Goal: Task Accomplishment & Management: Use online tool/utility

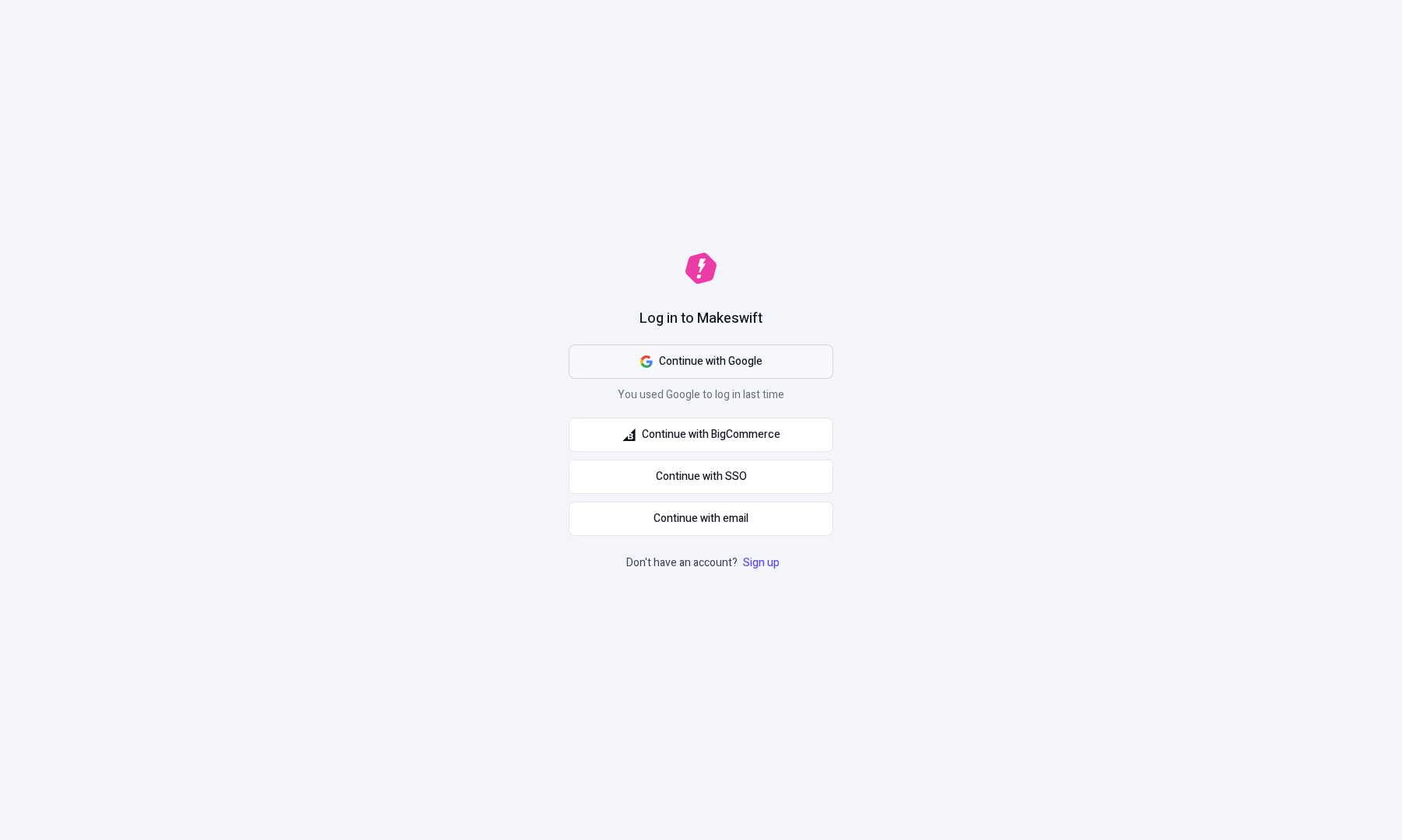
click at [693, 364] on span "Continue with Google" at bounding box center [711, 361] width 104 height 17
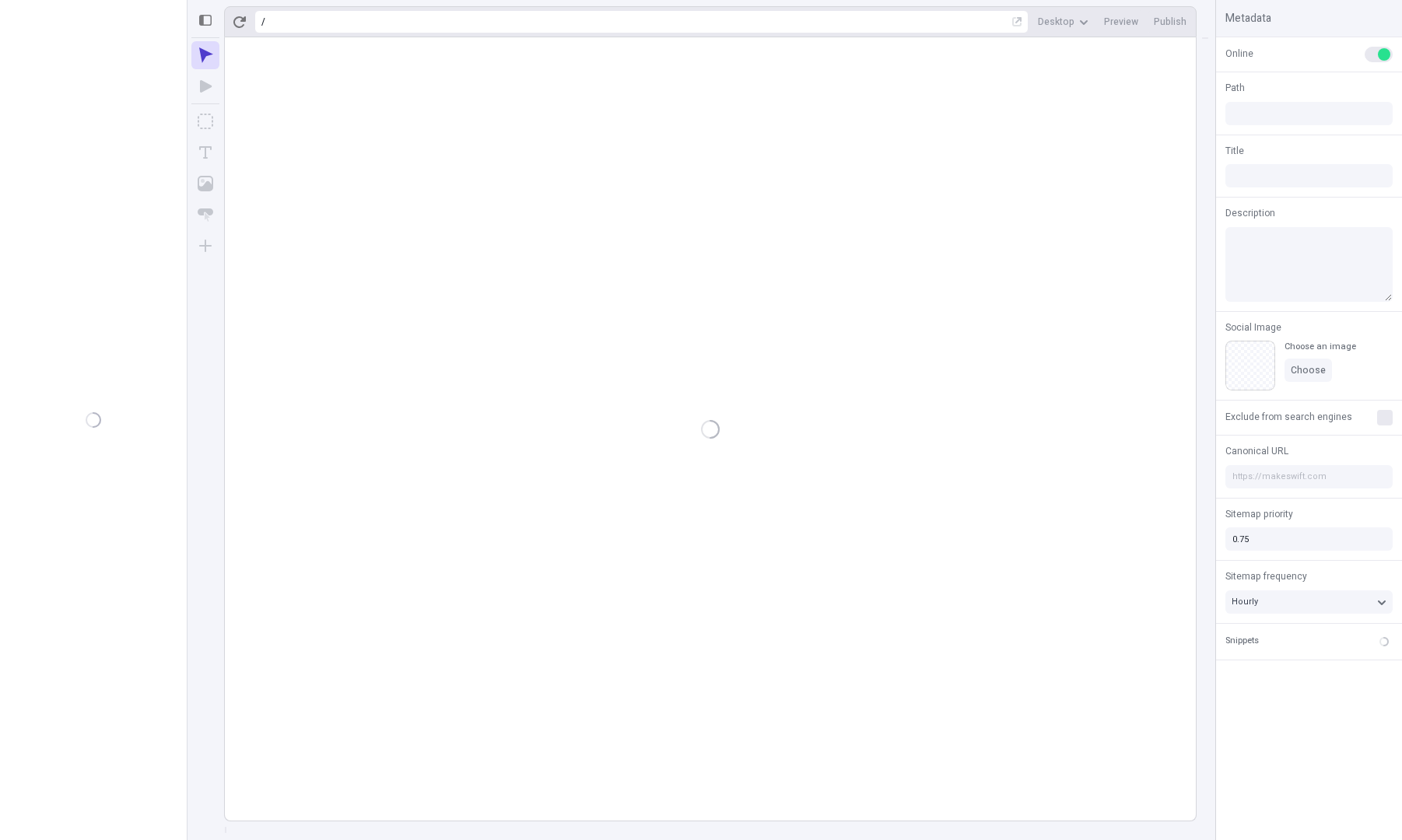
type input "/page-2"
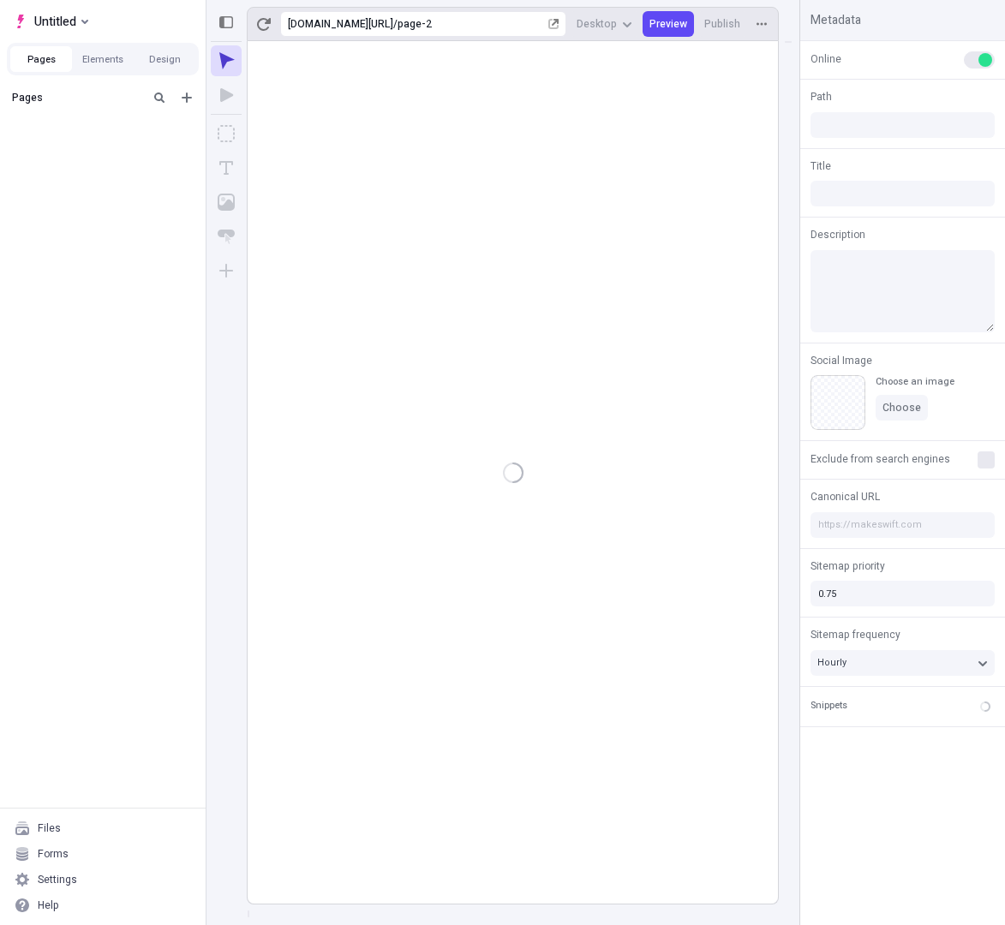
type input "/page-2"
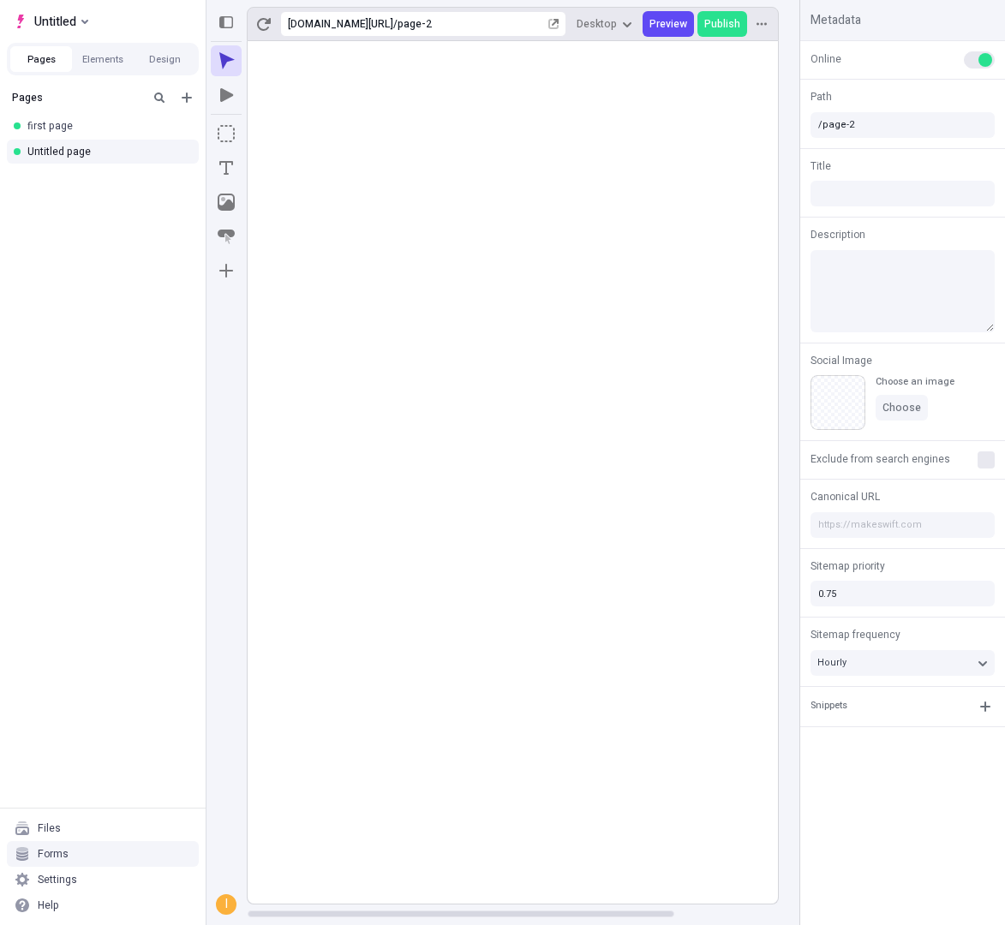
click at [50, 857] on div "Forms" at bounding box center [53, 854] width 31 height 14
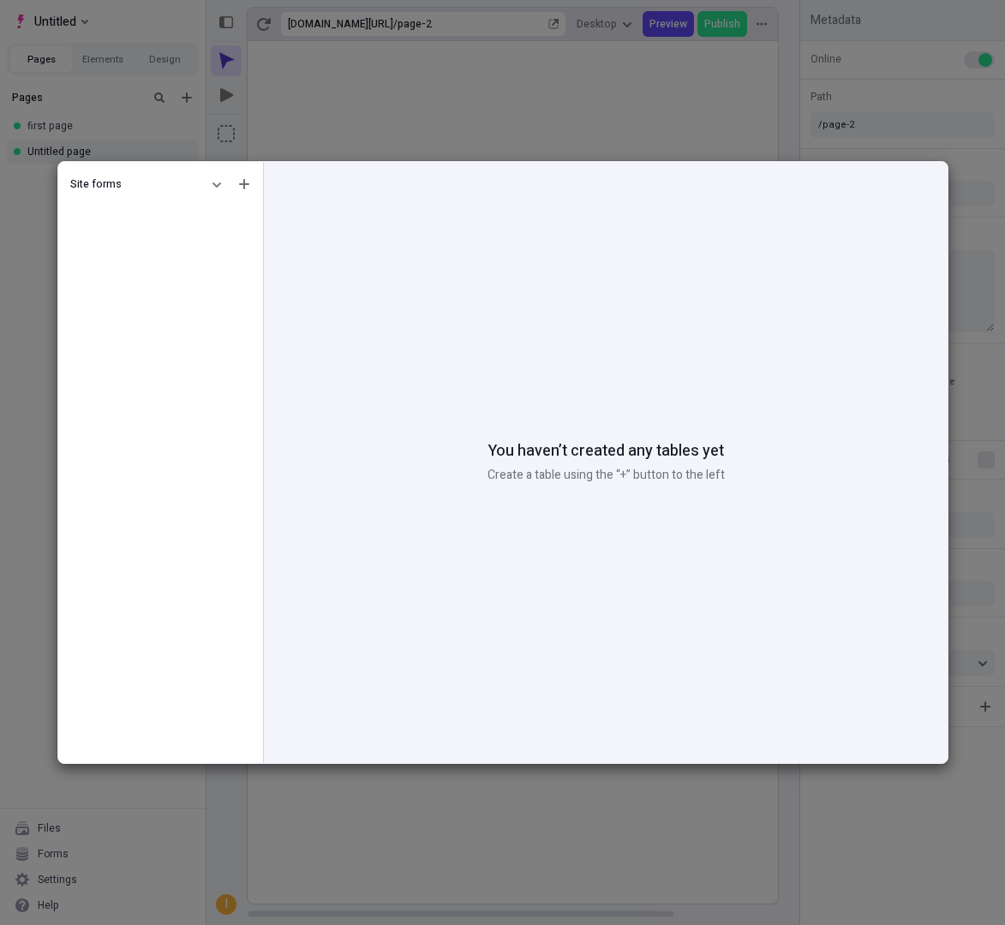
click at [443, 78] on div "Site forms You haven’t created any tables yet Create a table using the “+” butt…" at bounding box center [502, 462] width 1005 height 925
